Goal: Learn about a topic

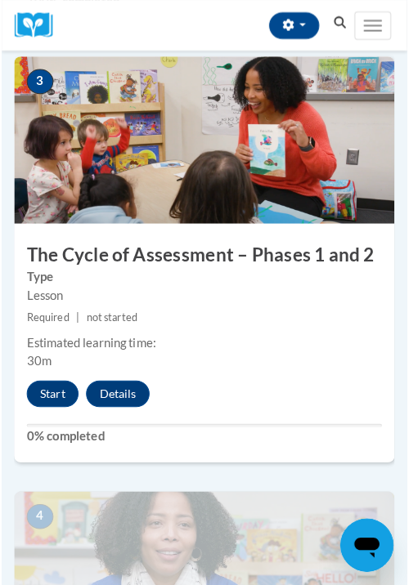
scroll to position [1339, 0]
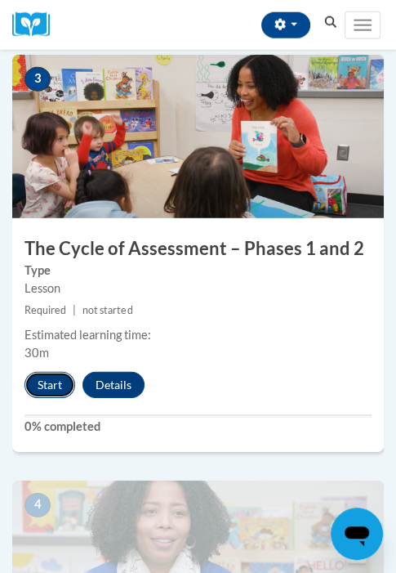
click at [52, 382] on button "Start" at bounding box center [50, 385] width 51 height 26
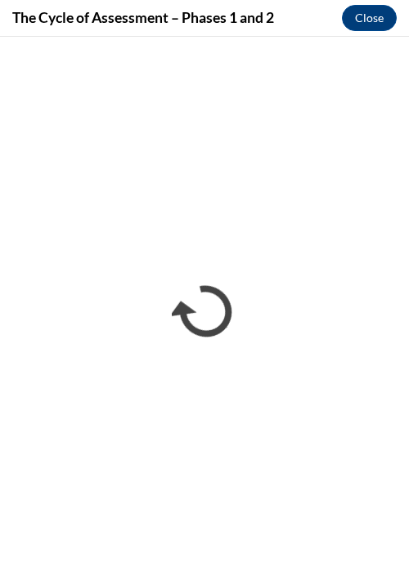
scroll to position [0, 0]
